Goal: Task Accomplishment & Management: Use online tool/utility

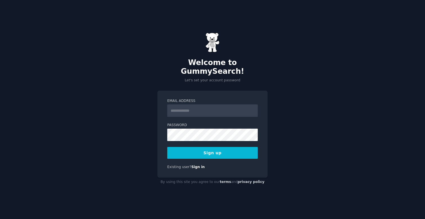
click at [308, 136] on div "Welcome to GummySearch! Let's set your account password Email Address Password …" at bounding box center [212, 109] width 425 height 219
click at [228, 104] on input "Email Address" at bounding box center [212, 110] width 91 height 12
paste input "**********"
paste input "email"
type input "**********"
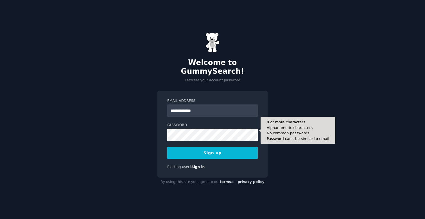
click at [290, 122] on div "**********" at bounding box center [212, 109] width 425 height 219
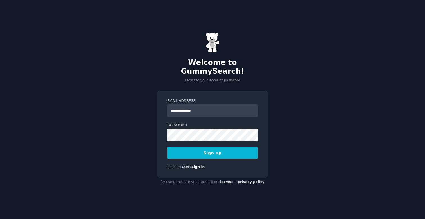
click at [229, 147] on button "Sign up" at bounding box center [212, 153] width 91 height 12
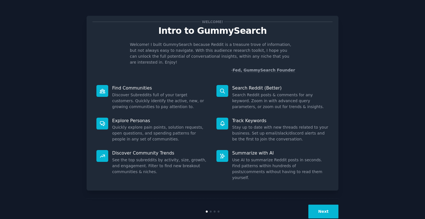
click at [312, 204] on button "Next" at bounding box center [323, 211] width 30 height 14
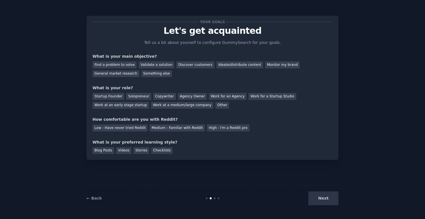
click at [318, 199] on div "Next" at bounding box center [296, 198] width 84 height 14
click at [160, 149] on div "Checklists" at bounding box center [161, 150] width 21 height 7
click at [330, 194] on div "Next" at bounding box center [296, 198] width 84 height 14
click at [232, 94] on div "Work for an Agency" at bounding box center [228, 96] width 38 height 7
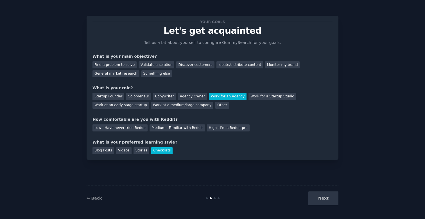
click at [232, 123] on div "Low - Have never tried Reddit Medium - Familiar with Reddit High - I'm a Reddit…" at bounding box center [213, 126] width 240 height 9
click at [232, 128] on div "High - I'm a Reddit pro" at bounding box center [228, 127] width 43 height 7
click at [236, 59] on div "What is your main objective?" at bounding box center [213, 56] width 240 height 6
click at [236, 62] on div "Ideate/distribute content" at bounding box center [240, 64] width 47 height 7
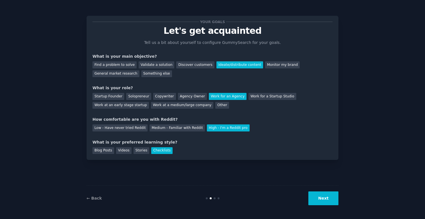
click at [331, 194] on button "Next" at bounding box center [323, 198] width 30 height 14
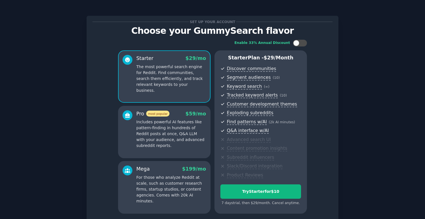
scroll to position [48, 0]
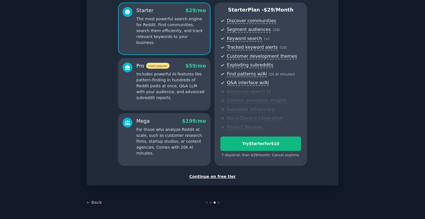
click at [210, 174] on div "Continue on free tier" at bounding box center [213, 176] width 240 height 6
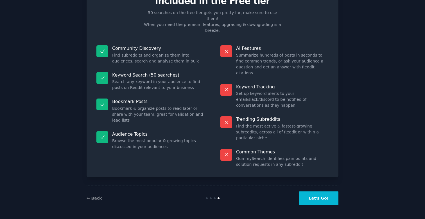
scroll to position [0, 0]
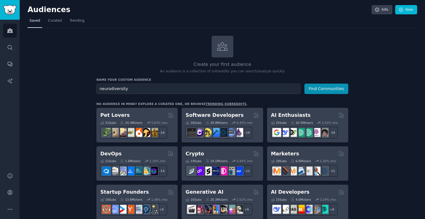
type input "neurodiversity"
click at [305, 84] on button "Find Communities" at bounding box center [327, 89] width 44 height 10
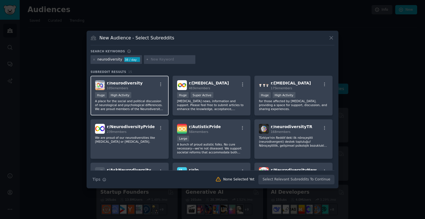
click at [147, 112] on div "r/ neurodiversity 105k members Huge High Activity A place for the social and po…" at bounding box center [130, 96] width 78 height 40
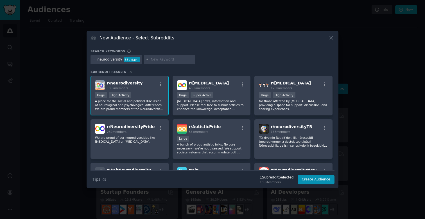
click at [212, 118] on div "r/ neurodiversity 105k members Huge High Activity A place for the social and po…" at bounding box center [213, 161] width 244 height 170
click at [216, 105] on p "[MEDICAL_DATA] news, information and support. Please feel free to submit articl…" at bounding box center [211, 105] width 69 height 12
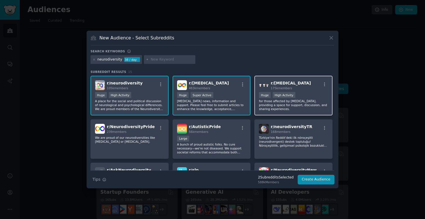
click at [274, 112] on div "r/ [MEDICAL_DATA] 175k members Huge High Activity for those affected by [MEDICA…" at bounding box center [293, 96] width 78 height 40
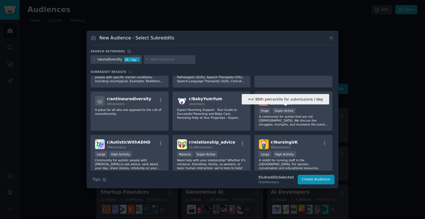
scroll to position [138, 0]
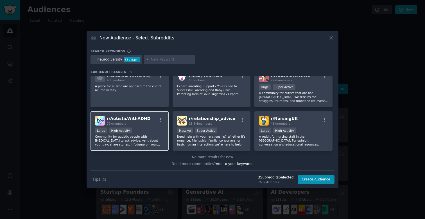
click at [118, 144] on p "Community for autistic people with [MEDICAL_DATA] to ask advice, vent about you…" at bounding box center [129, 140] width 69 height 12
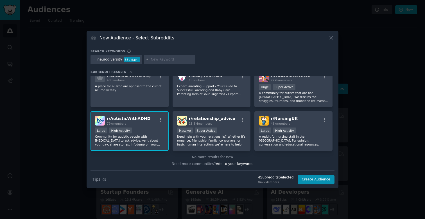
click at [150, 56] on div at bounding box center [170, 59] width 52 height 9
click at [151, 61] on input "text" at bounding box center [172, 59] width 43 height 5
type input "[MEDICAL_DATA]"
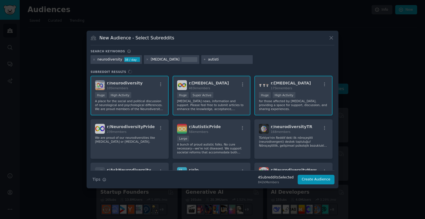
type input "autistic"
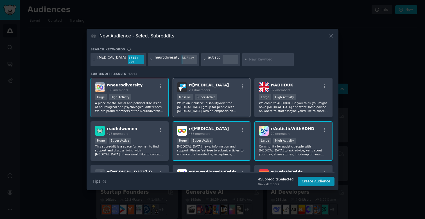
click at [230, 87] on div "r/ [MEDICAL_DATA] 2.1M members" at bounding box center [211, 87] width 69 height 10
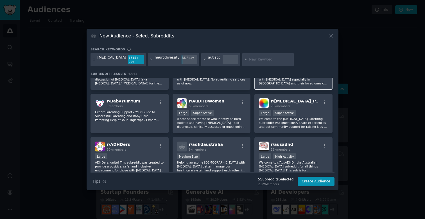
scroll to position [296, 0]
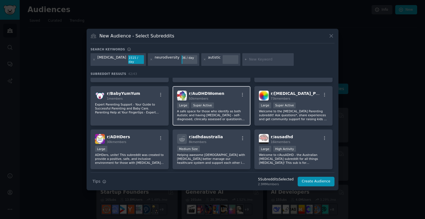
click at [235, 109] on p "A safe space for those who identify as both Autistic and having [MEDICAL_DATA] …" at bounding box center [211, 115] width 69 height 12
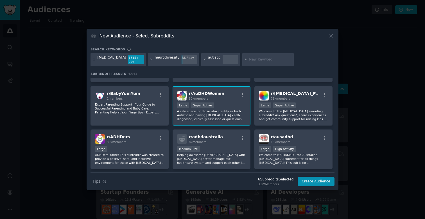
click at [242, 56] on div at bounding box center [268, 59] width 52 height 13
click at [233, 66] on div "Search keywords [MEDICAL_DATA] 1515 / day neurodiversity 36 / day autistic Subr…" at bounding box center [213, 116] width 244 height 139
click at [242, 63] on div at bounding box center [268, 59] width 52 height 13
click at [249, 58] on input "text" at bounding box center [270, 59] width 43 height 5
type input "audhd"
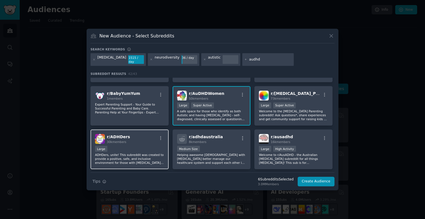
click at [143, 153] on p "ADHDers, unite! This subreddit was created to provide a positive, safe, and inc…" at bounding box center [129, 159] width 69 height 12
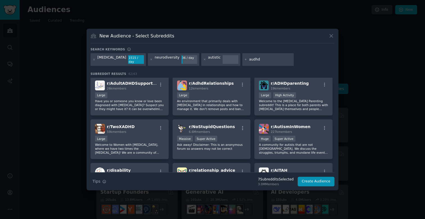
scroll to position [395, 0]
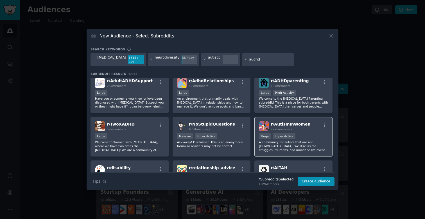
click at [303, 148] on p "A community for autists that are not [DEMOGRAPHIC_DATA]. We discuss the struggl…" at bounding box center [293, 146] width 69 height 12
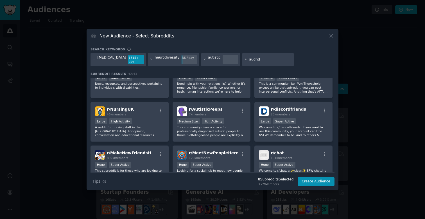
scroll to position [503, 0]
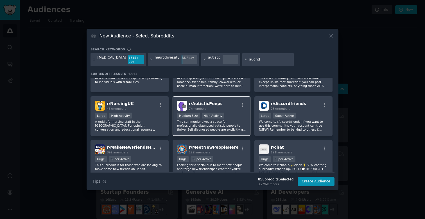
click at [239, 117] on div "Medium Size High Activity" at bounding box center [211, 115] width 69 height 7
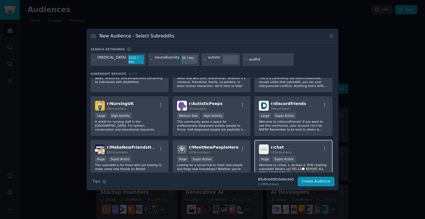
scroll to position [529, 0]
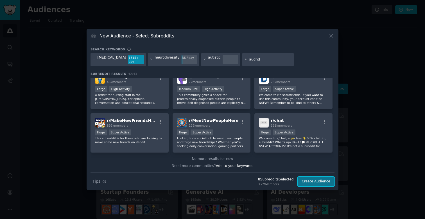
click at [321, 181] on button "Create Audience" at bounding box center [316, 182] width 37 height 10
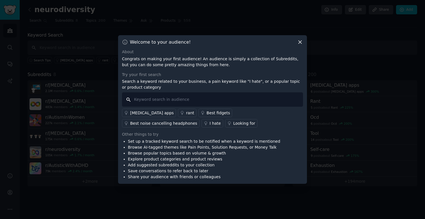
click at [262, 92] on input "text" at bounding box center [212, 99] width 181 height 14
type input "job"
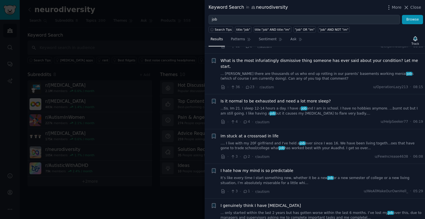
scroll to position [737, 0]
click at [414, 9] on span "Close" at bounding box center [416, 7] width 11 height 6
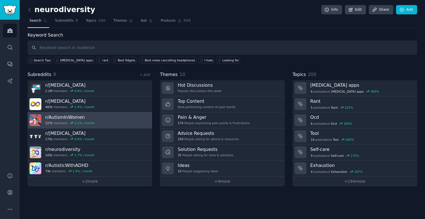
click at [107, 114] on link "r/ AutismInWomen 227k members 2.1 % / month" at bounding box center [90, 120] width 125 height 16
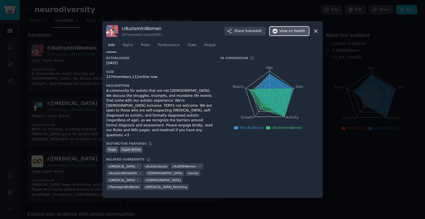
click at [294, 34] on span "on Reddit" at bounding box center [297, 31] width 16 height 5
